Goal: Information Seeking & Learning: Learn about a topic

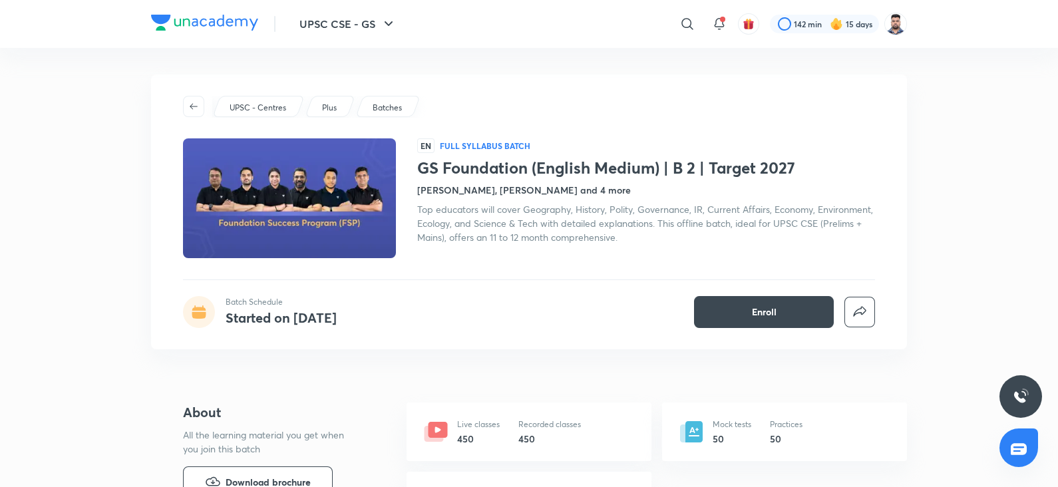
click at [592, 254] on div "EN Full Syllabus Batch GS Foundation (English Medium) | B 2 | Target 2027 Saura…" at bounding box center [646, 198] width 458 height 120
click at [604, 190] on h4 "[PERSON_NAME], [PERSON_NAME] and 4 more" at bounding box center [524, 190] width 214 height 14
click at [499, 220] on span "Top educators will cover Geography, History, Polity, Governance, IR, Current Af…" at bounding box center [645, 223] width 456 height 41
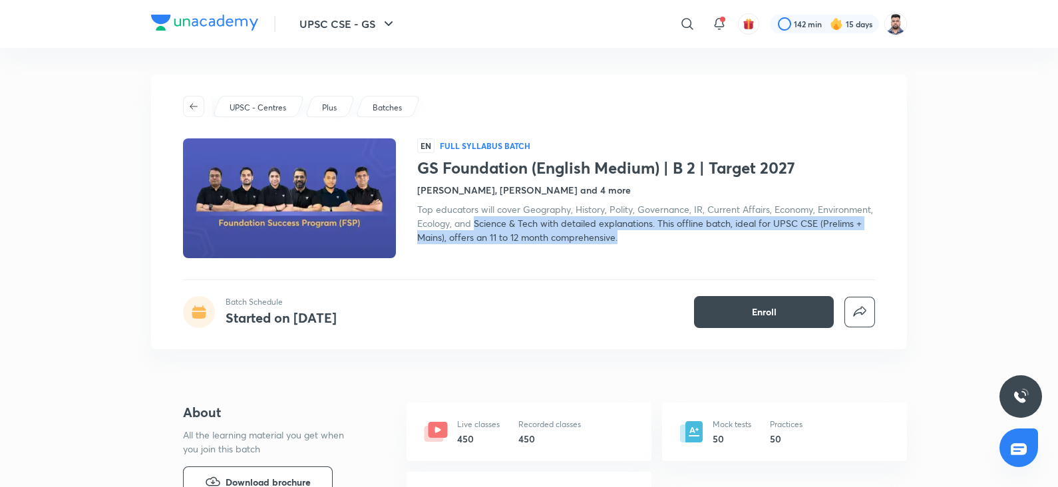
drag, startPoint x: 638, startPoint y: 234, endPoint x: 476, endPoint y: 220, distance: 163.0
click at [476, 220] on div "Top educators will cover Geography, History, Polity, Governance, IR, Current Af…" at bounding box center [646, 223] width 458 height 42
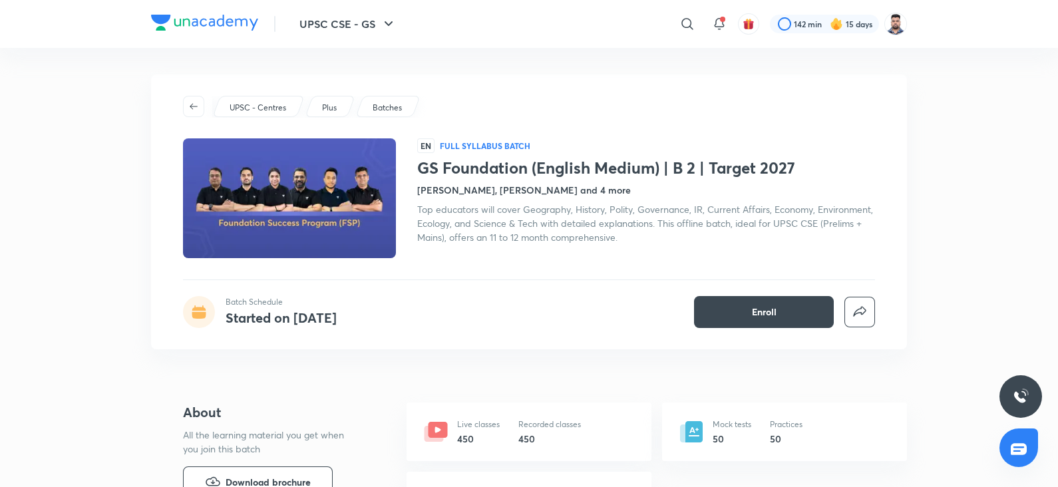
click at [454, 328] on div "UPSC - Centres Plus Batches EN Full Syllabus Batch GS Foundation (English Mediu…" at bounding box center [529, 211] width 756 height 275
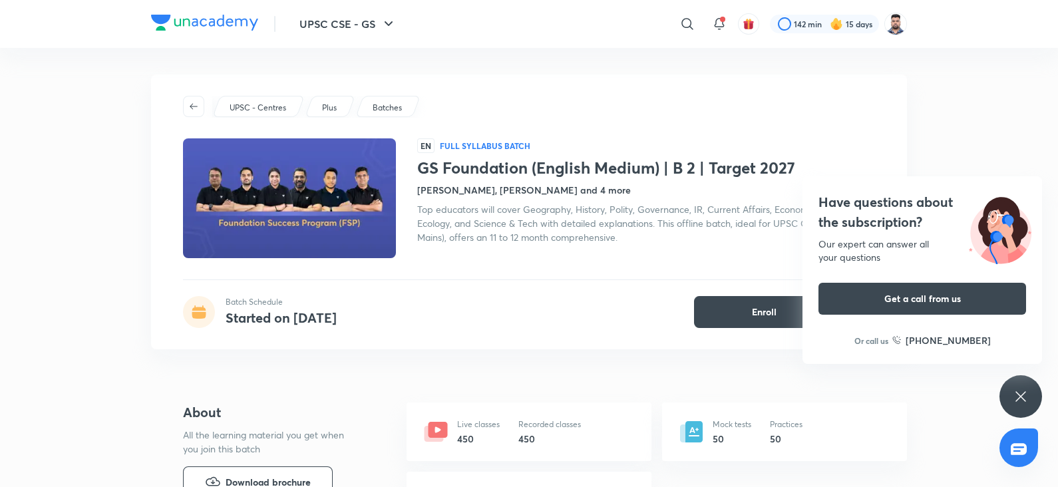
click at [1024, 394] on icon at bounding box center [1020, 396] width 16 height 16
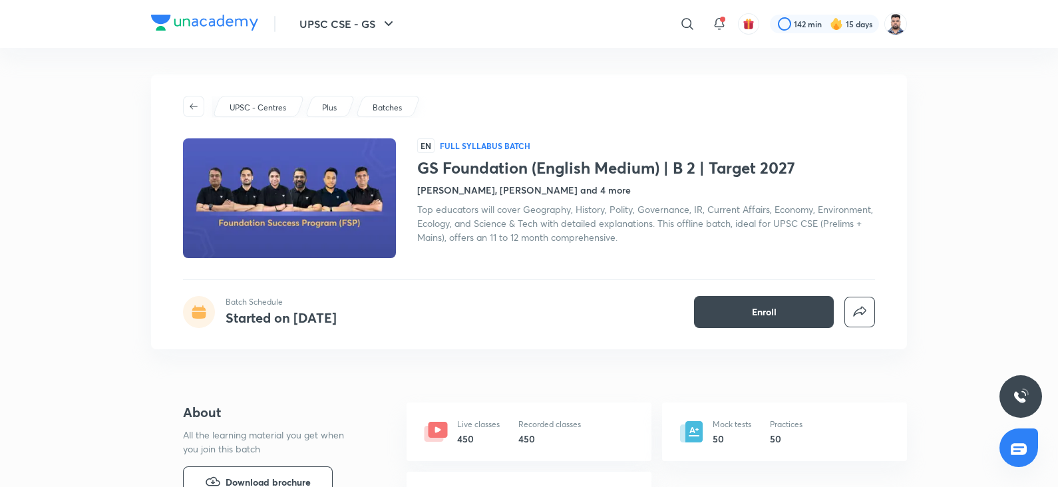
click at [738, 102] on div "UPSC - Centres Plus Batches" at bounding box center [529, 106] width 692 height 21
click at [559, 314] on div "Batch Schedule Started on Nov 13 Enroll" at bounding box center [529, 312] width 692 height 32
click at [543, 345] on div "UPSC - Centres Plus Batches EN Full Syllabus Batch GS Foundation (English Mediu…" at bounding box center [529, 211] width 756 height 275
click at [728, 64] on div "GS Foundation (English Medium) | B 2 | Target 2027 Batch Schedule Started on No…" at bounding box center [529, 18] width 756 height 132
